Goal: Information Seeking & Learning: Understand process/instructions

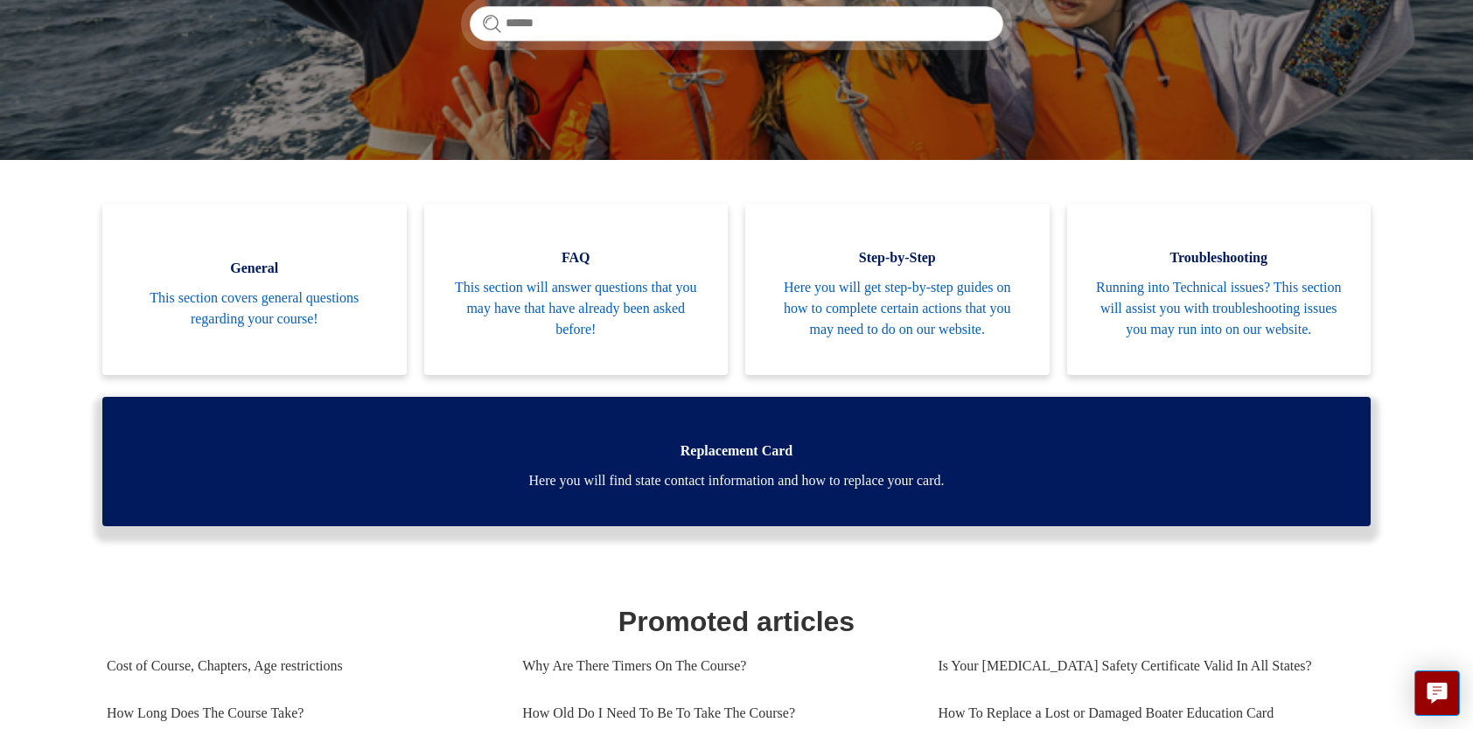
click at [827, 471] on span "Here you will find state contact information and how to replace your card." at bounding box center [737, 481] width 1216 height 21
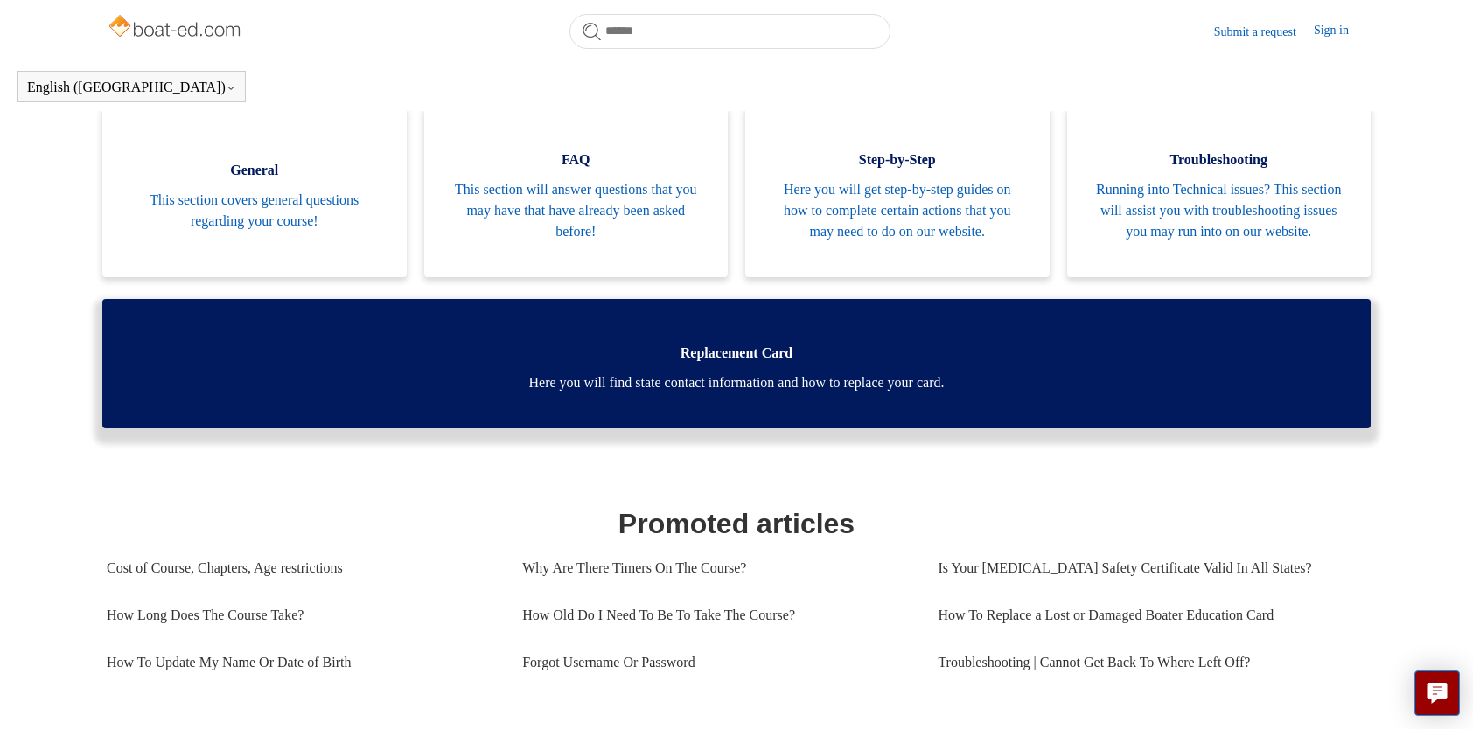
scroll to position [301, 0]
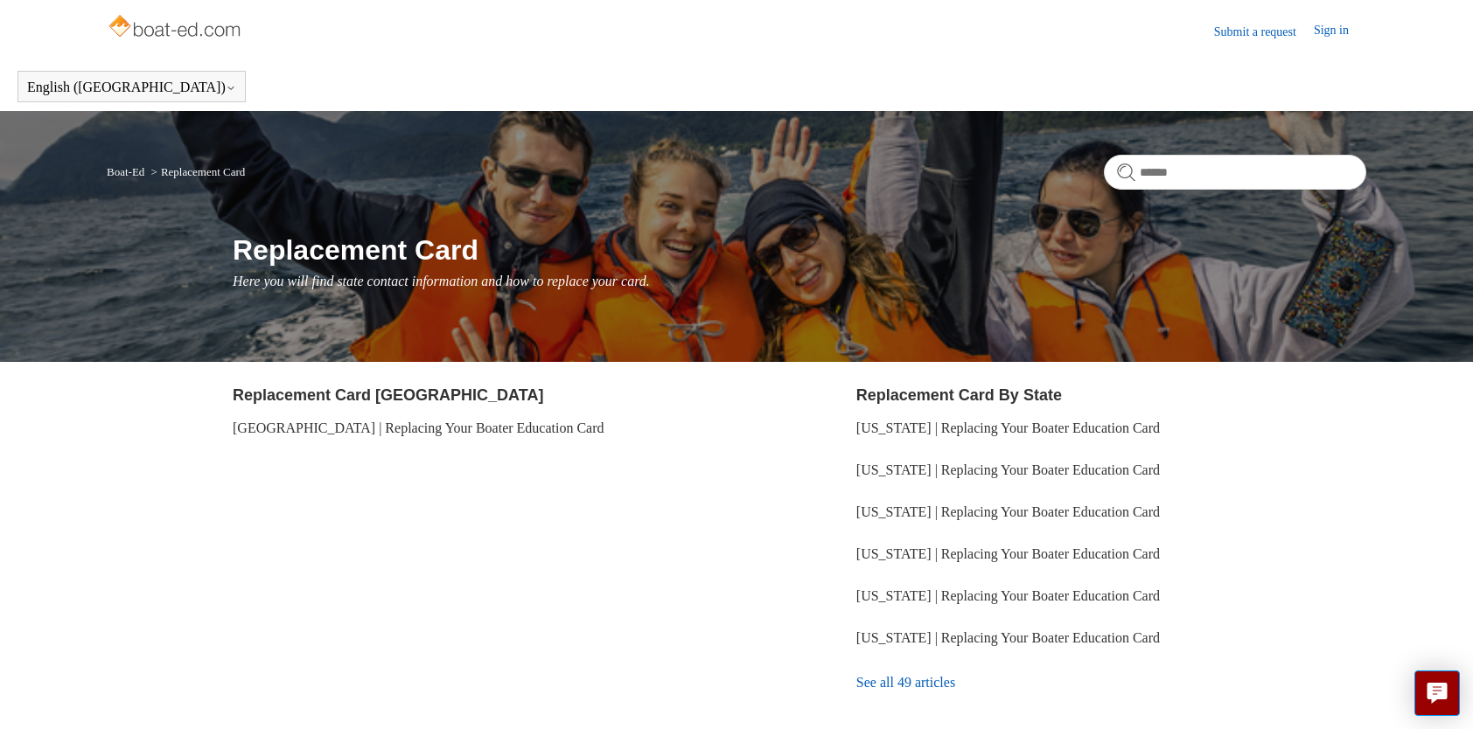
click at [901, 687] on link "See all 49 articles" at bounding box center [1111, 682] width 510 height 47
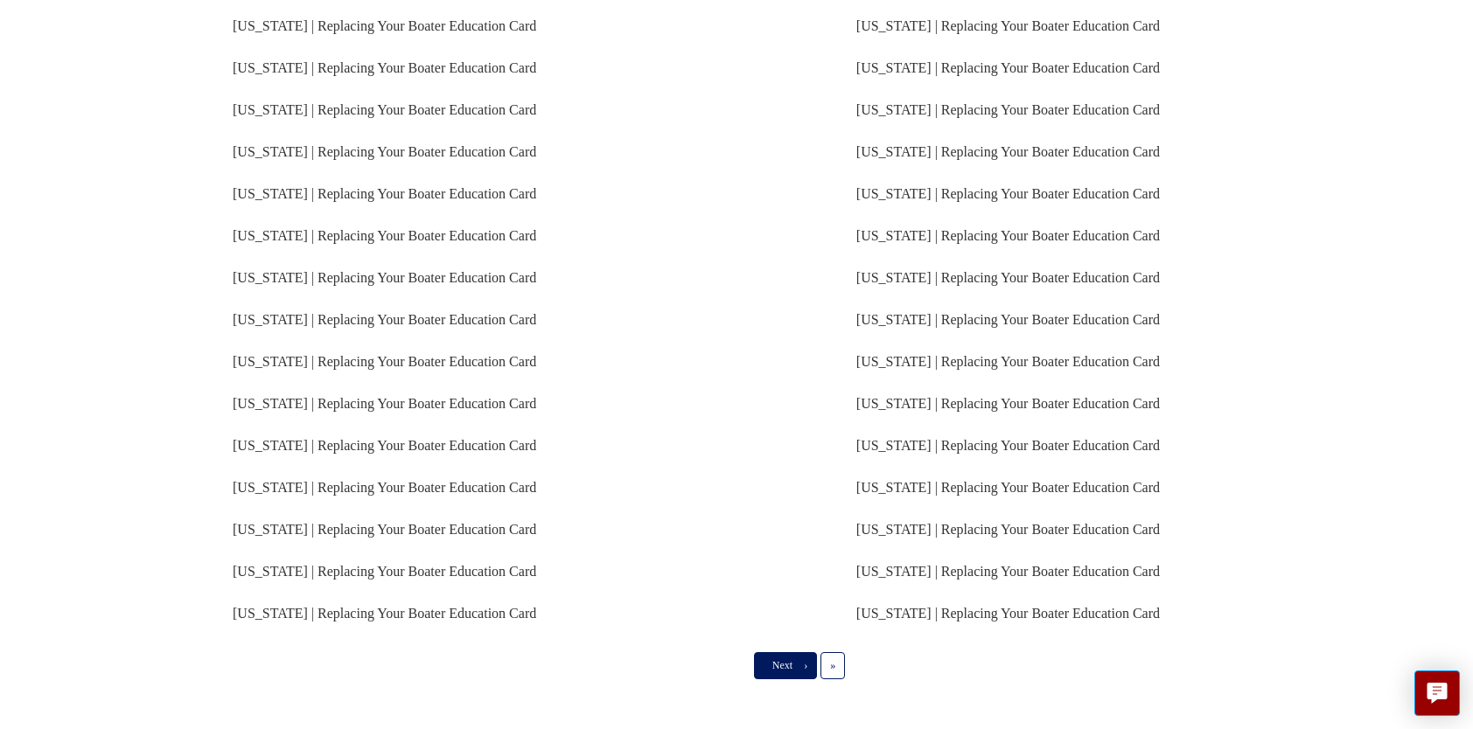
click at [785, 668] on span "Next" at bounding box center [782, 665] width 20 height 12
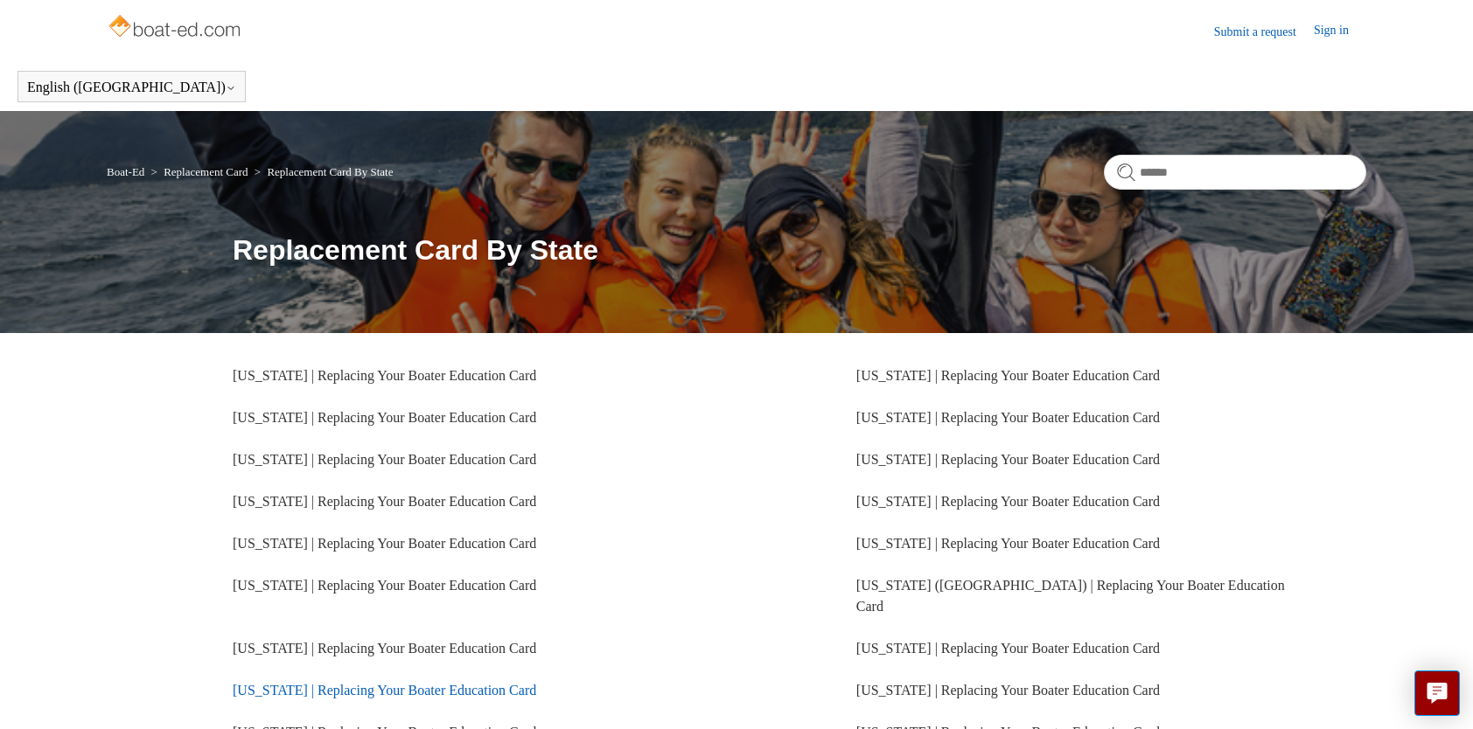
click at [485, 683] on link "[US_STATE] | Replacing Your Boater Education Card" at bounding box center [384, 690] width 303 height 15
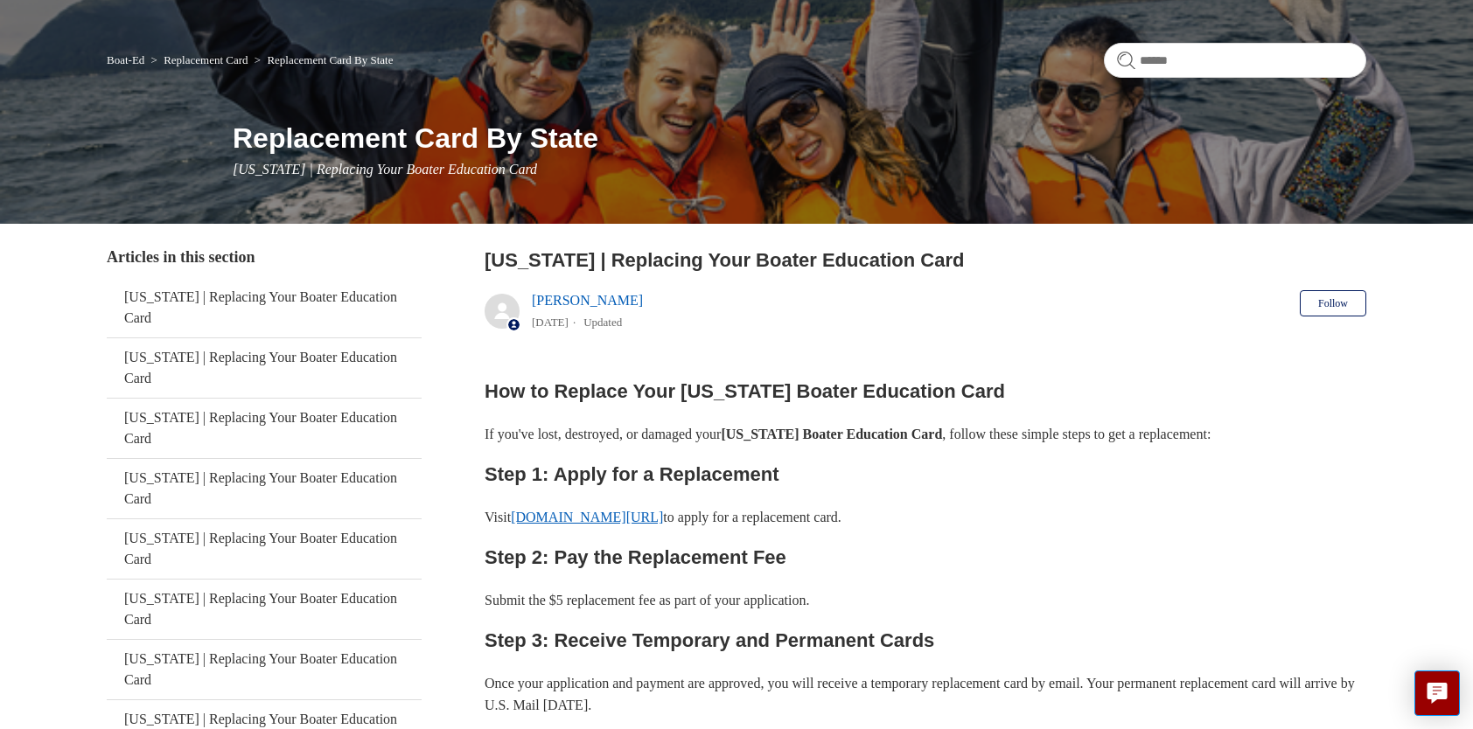
scroll to position [175, 0]
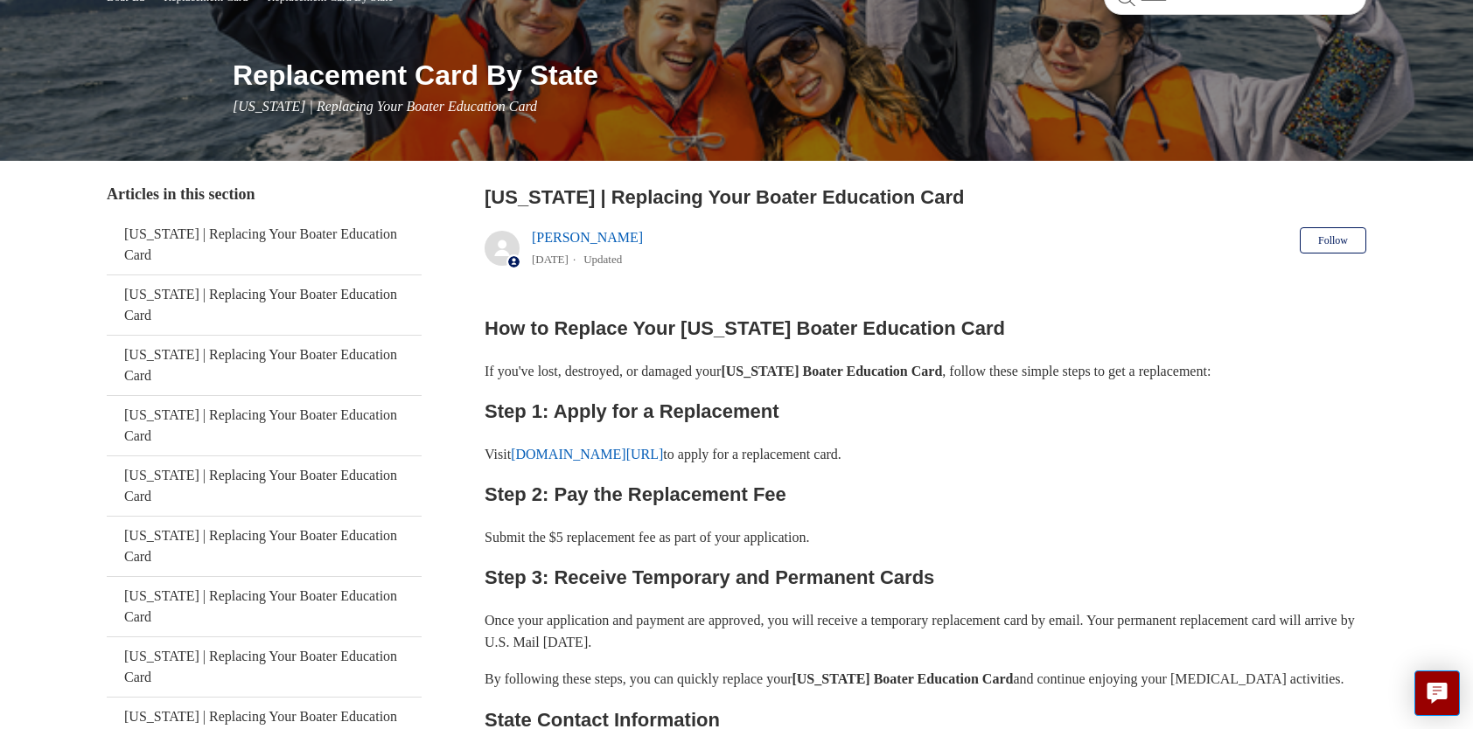
click at [582, 452] on link "[DOMAIN_NAME][URL]" at bounding box center [587, 454] width 152 height 15
